Goal: Task Accomplishment & Management: Use online tool/utility

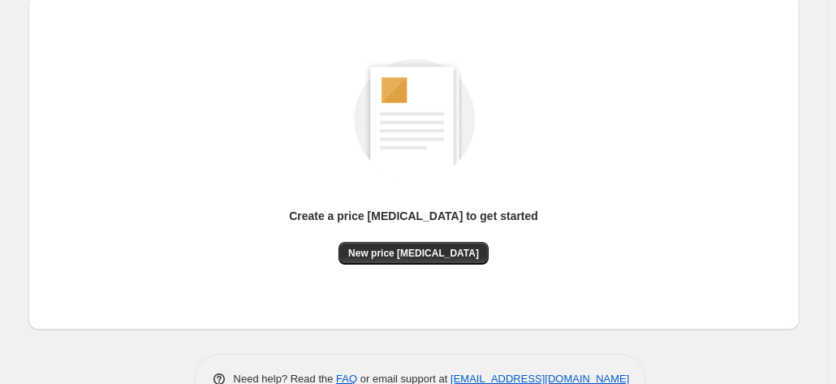
scroll to position [223, 0]
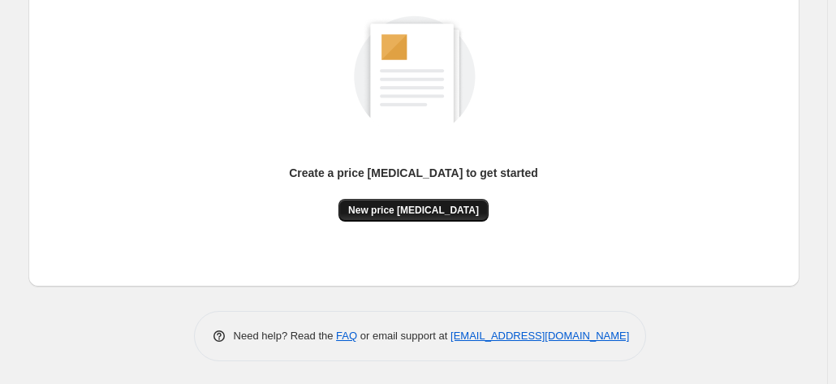
click at [456, 204] on span "New price [MEDICAL_DATA]" at bounding box center [413, 210] width 131 height 13
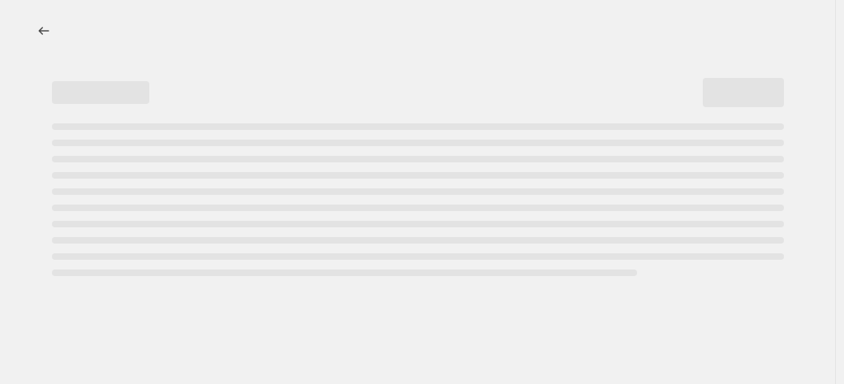
select select "percentage"
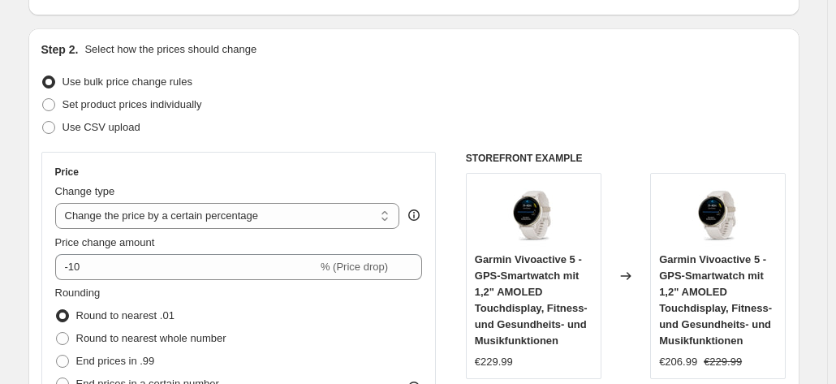
scroll to position [325, 0]
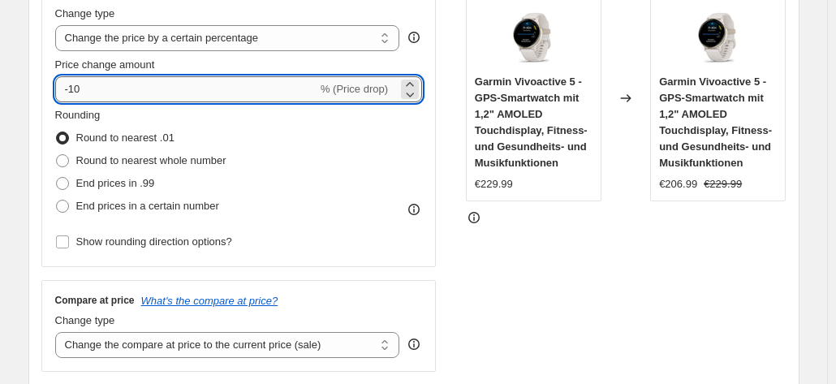
click at [128, 94] on input "-10" at bounding box center [186, 89] width 262 height 26
type input "-1"
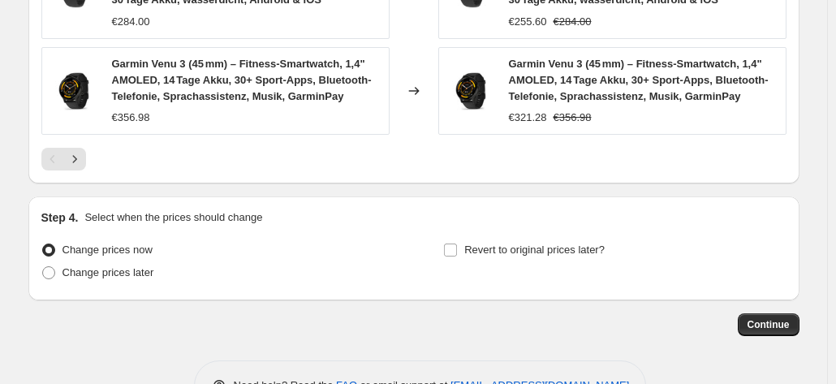
scroll to position [1357, 0]
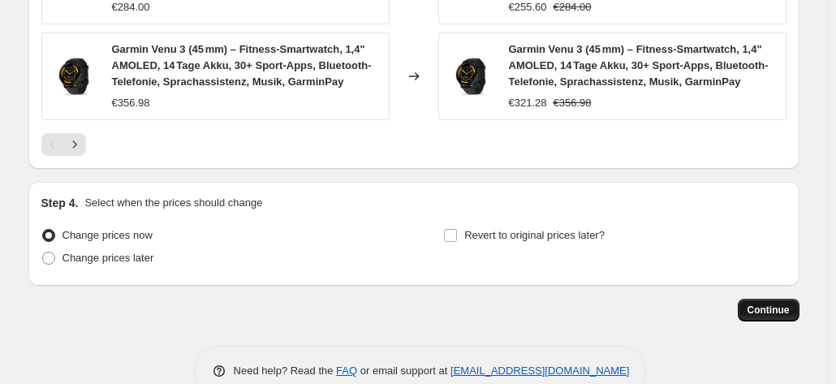
type input "-35"
click at [765, 303] on span "Continue" at bounding box center [768, 309] width 42 height 13
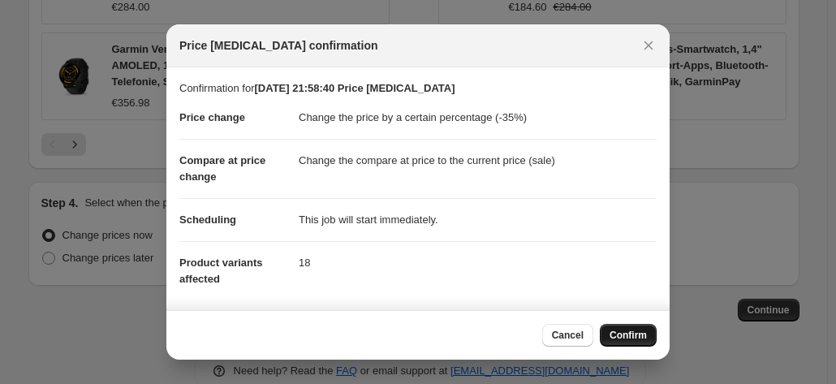
click at [630, 337] on span "Confirm" at bounding box center [627, 335] width 37 height 13
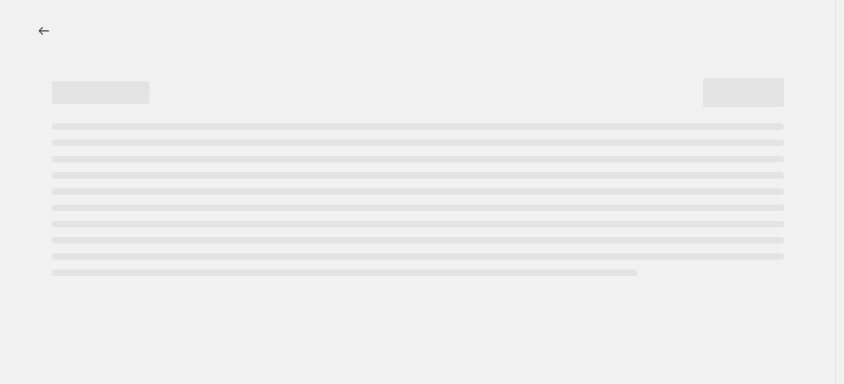
select select "percentage"
